Goal: Task Accomplishment & Management: Manage account settings

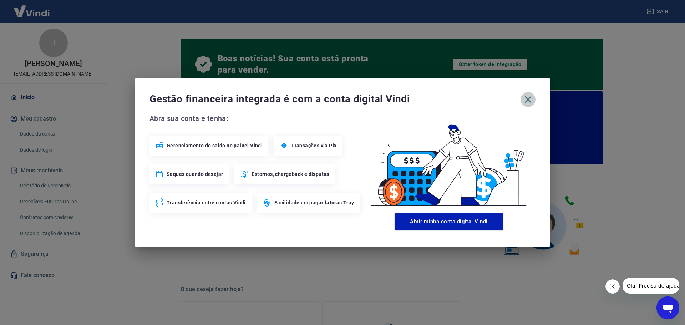
click at [527, 101] on icon "button" at bounding box center [528, 99] width 7 height 7
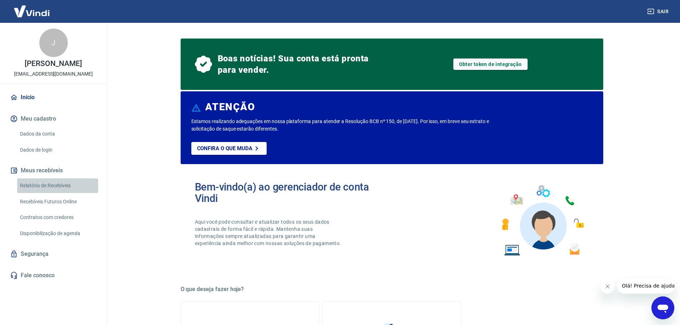
click at [44, 186] on link "Relatório de Recebíveis" at bounding box center [57, 185] width 81 height 15
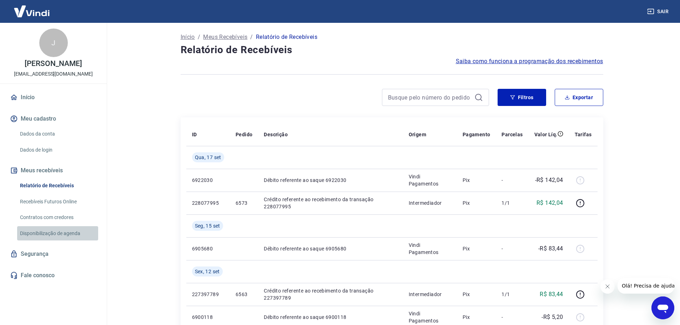
click at [65, 232] on link "Disponibilização de agenda" at bounding box center [57, 233] width 81 height 15
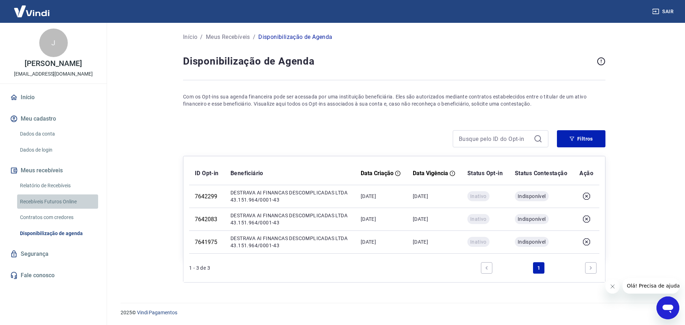
click at [61, 202] on link "Recebíveis Futuros Online" at bounding box center [57, 202] width 81 height 15
click at [657, 8] on icon "button" at bounding box center [655, 11] width 7 height 7
